Goal: Navigation & Orientation: Find specific page/section

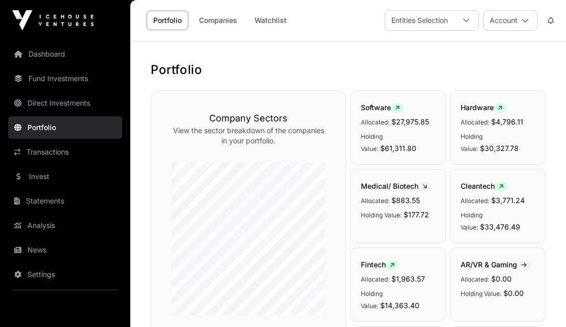
click at [56, 77] on link "Fund Investments" at bounding box center [65, 78] width 114 height 22
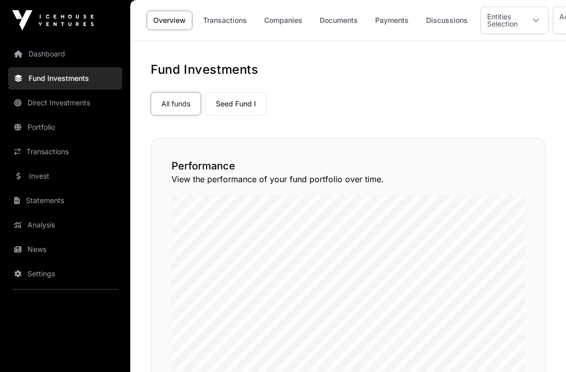
click at [40, 132] on link "Portfolio" at bounding box center [65, 127] width 114 height 22
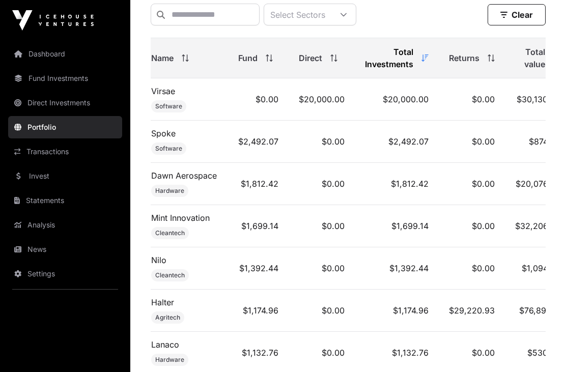
scroll to position [477, 0]
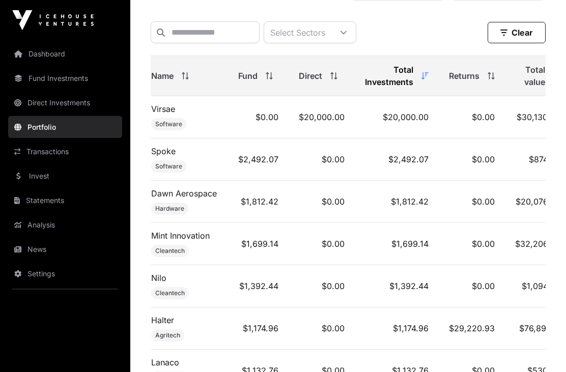
click at [51, 79] on link "Fund Investments" at bounding box center [65, 78] width 114 height 22
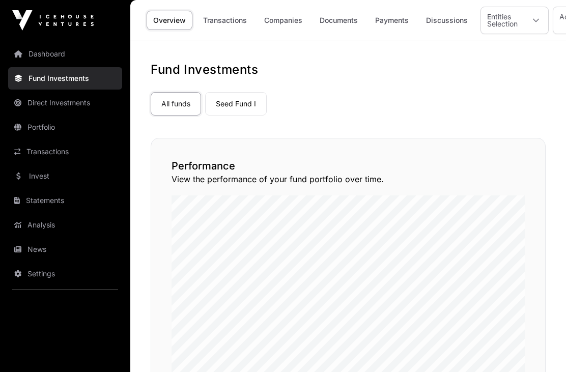
click at [249, 108] on link "Seed Fund I" at bounding box center [236, 103] width 62 height 23
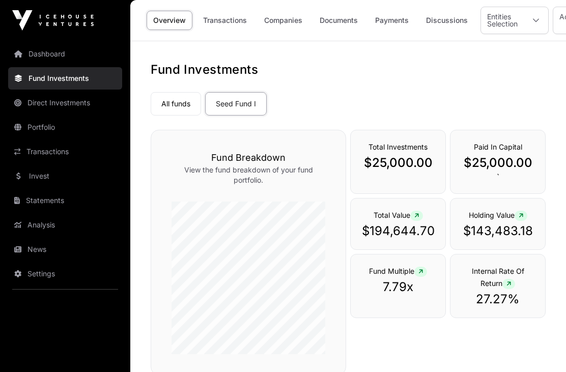
click at [284, 24] on link "Companies" at bounding box center [283, 20] width 51 height 19
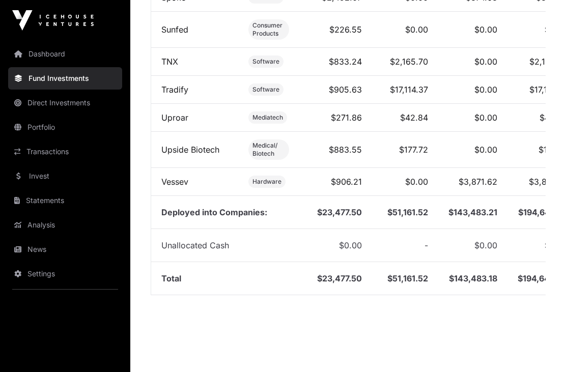
scroll to position [1414, 0]
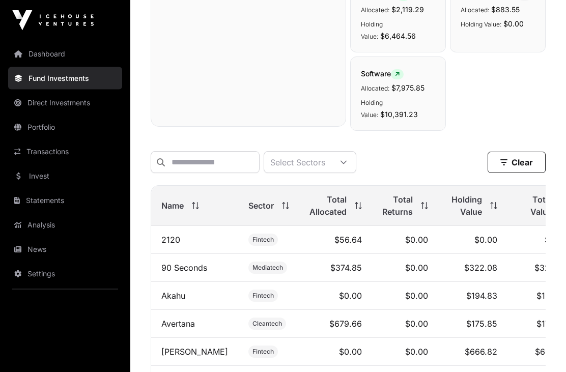
click at [39, 46] on link "Dashboard" at bounding box center [65, 54] width 114 height 22
